Goal: Book appointment/travel/reservation

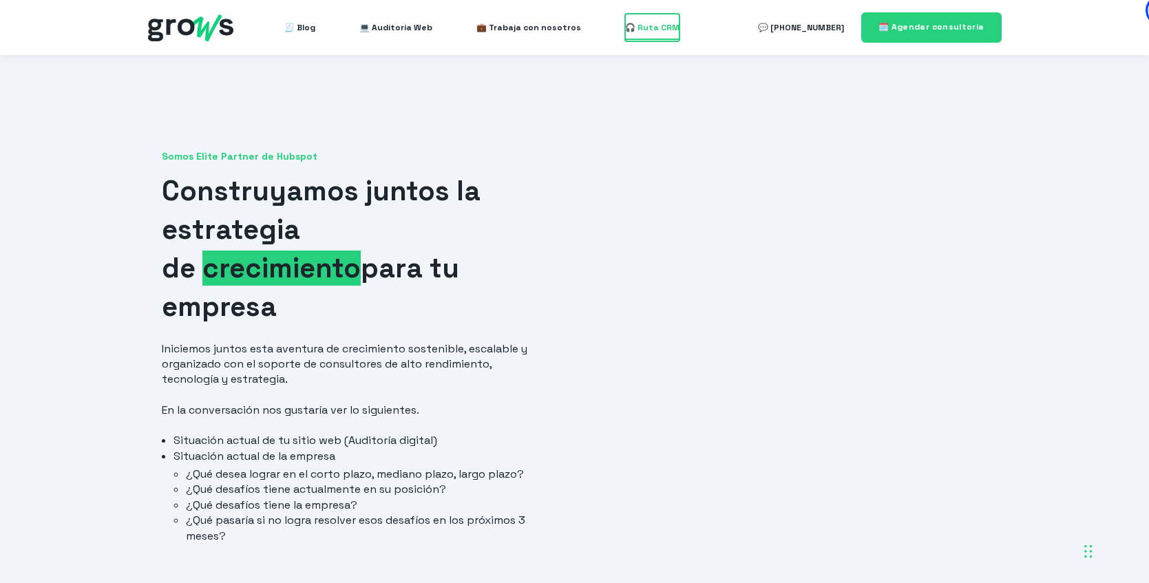
click at [639, 28] on span "🎧 Ruta CRM" at bounding box center [652, 28] width 54 height 28
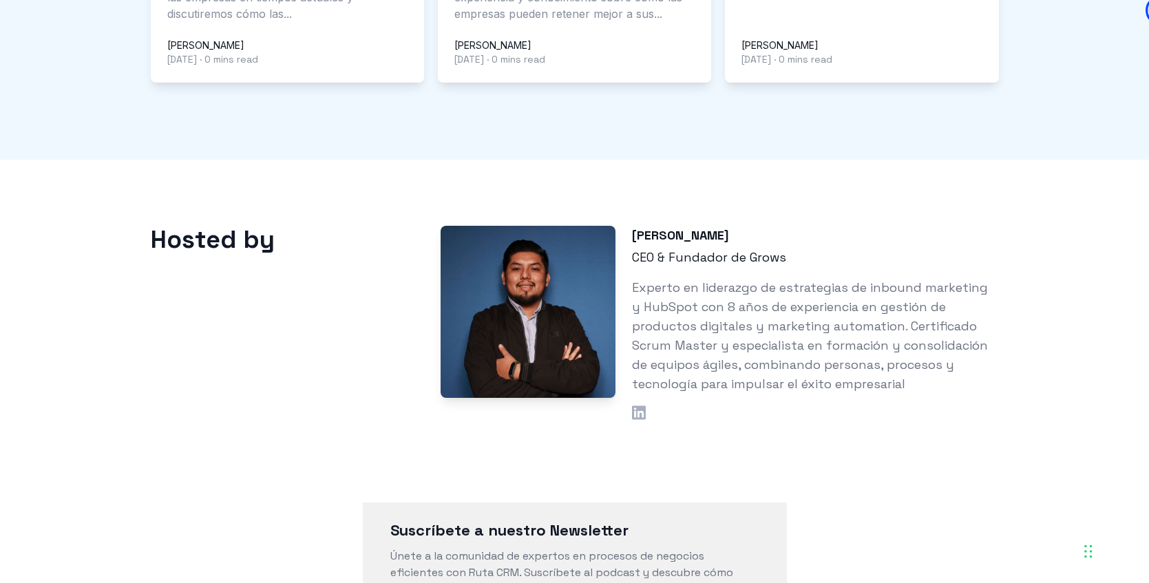
scroll to position [1297, 0]
click at [633, 404] on icon at bounding box center [639, 411] width 14 height 14
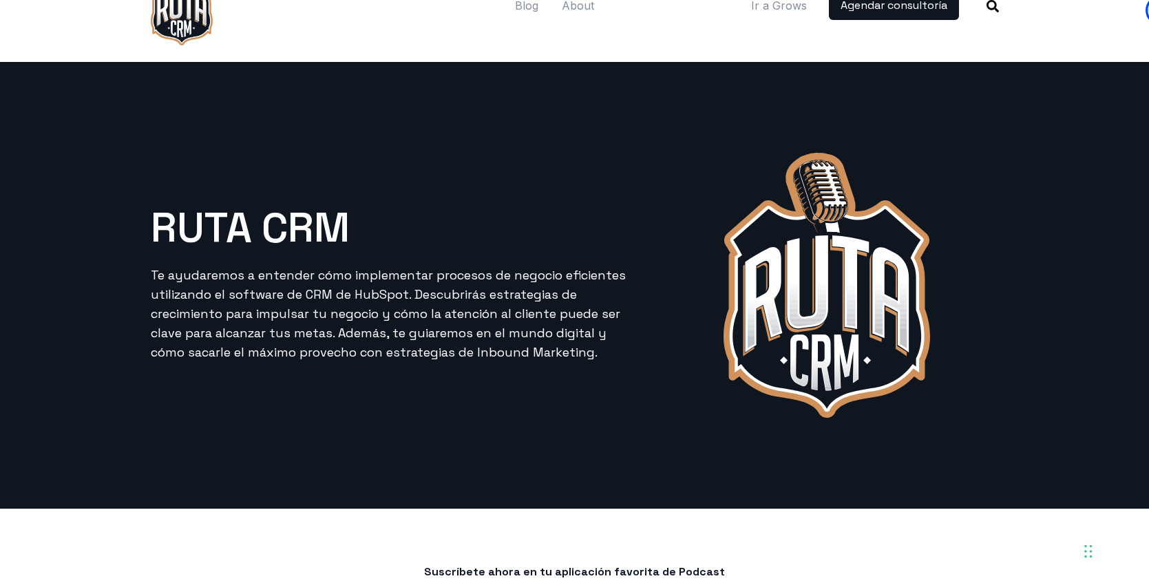
scroll to position [0, 0]
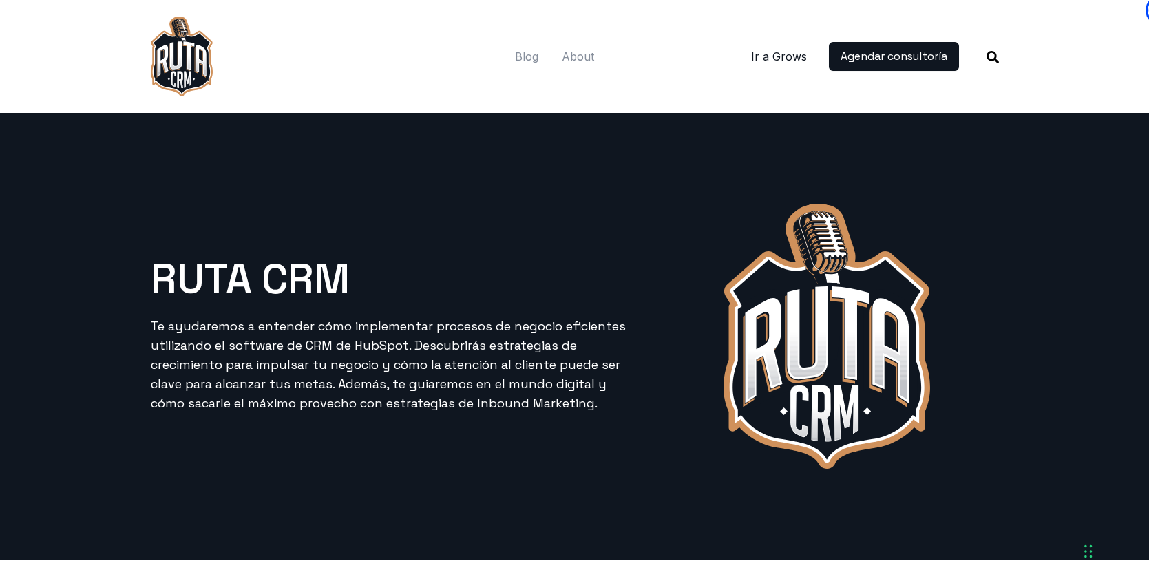
click at [771, 60] on link "Ir a Grows" at bounding box center [779, 56] width 56 height 17
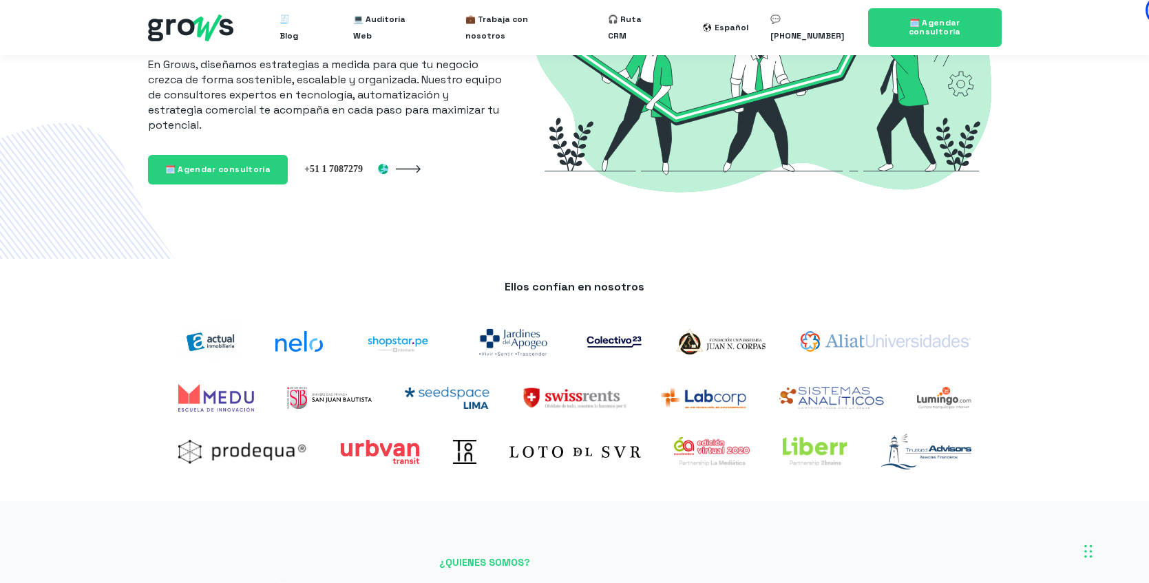
scroll to position [219, 0]
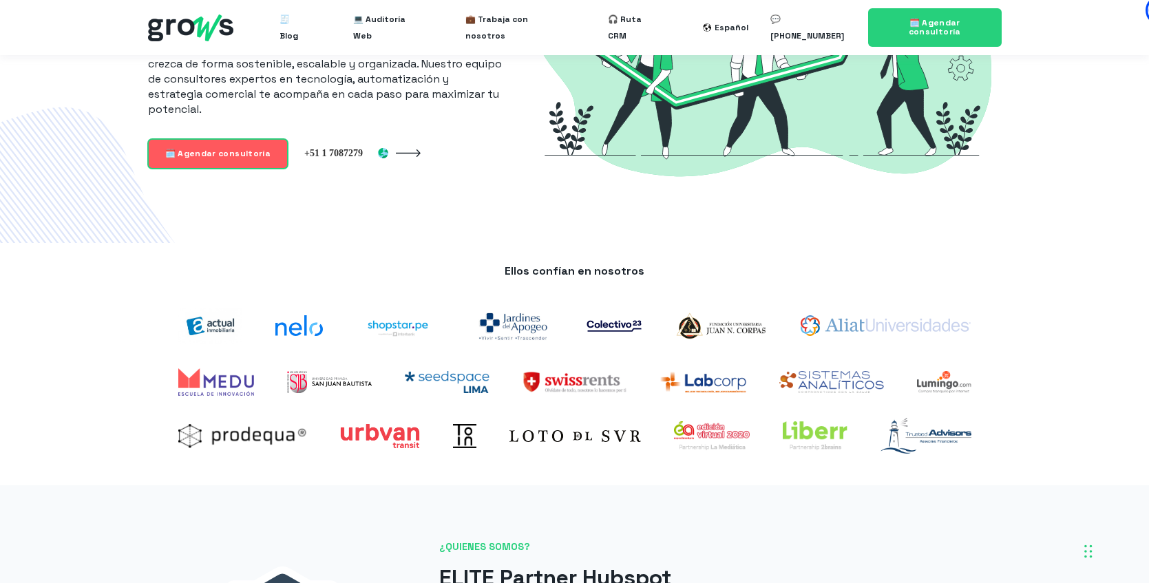
click at [212, 156] on span "🗓️ Agendar consultoría" at bounding box center [218, 153] width 106 height 11
